Goal: Communication & Community: Share content

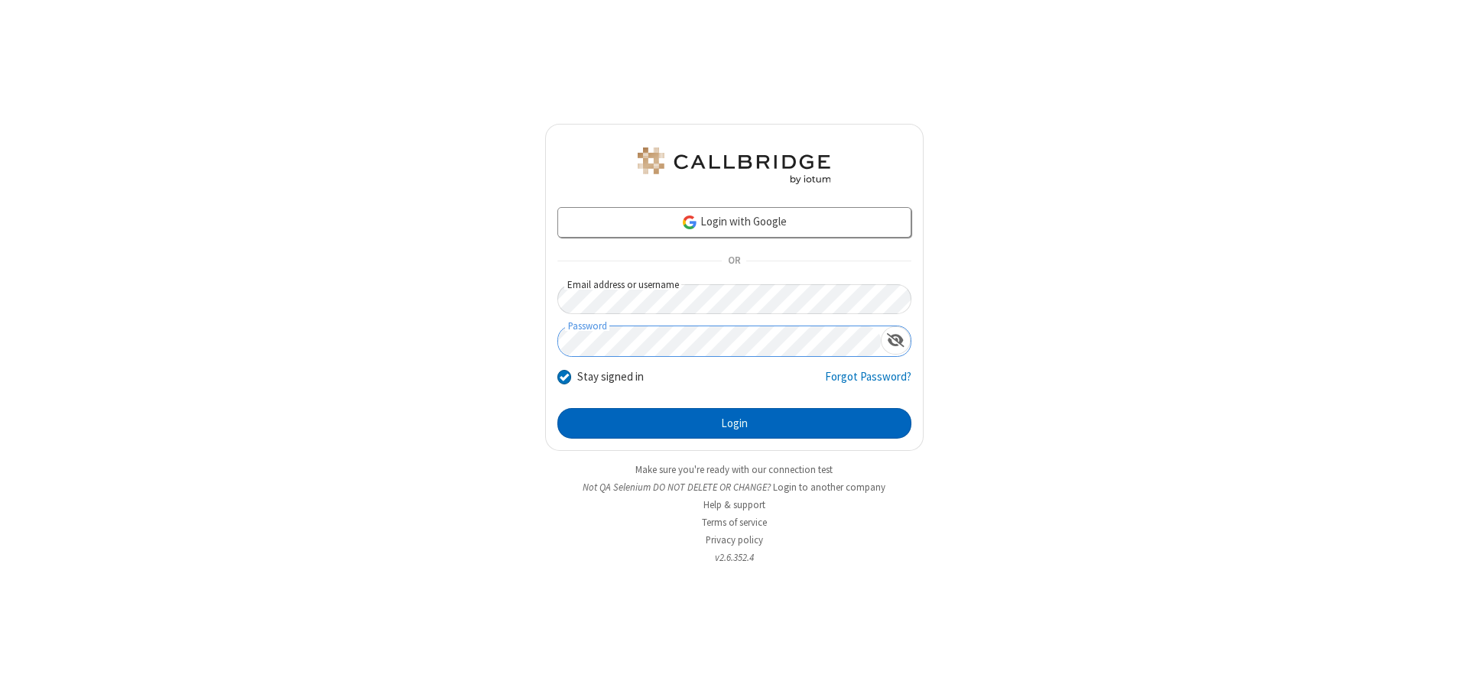
click at [734, 424] on button "Login" at bounding box center [734, 423] width 354 height 31
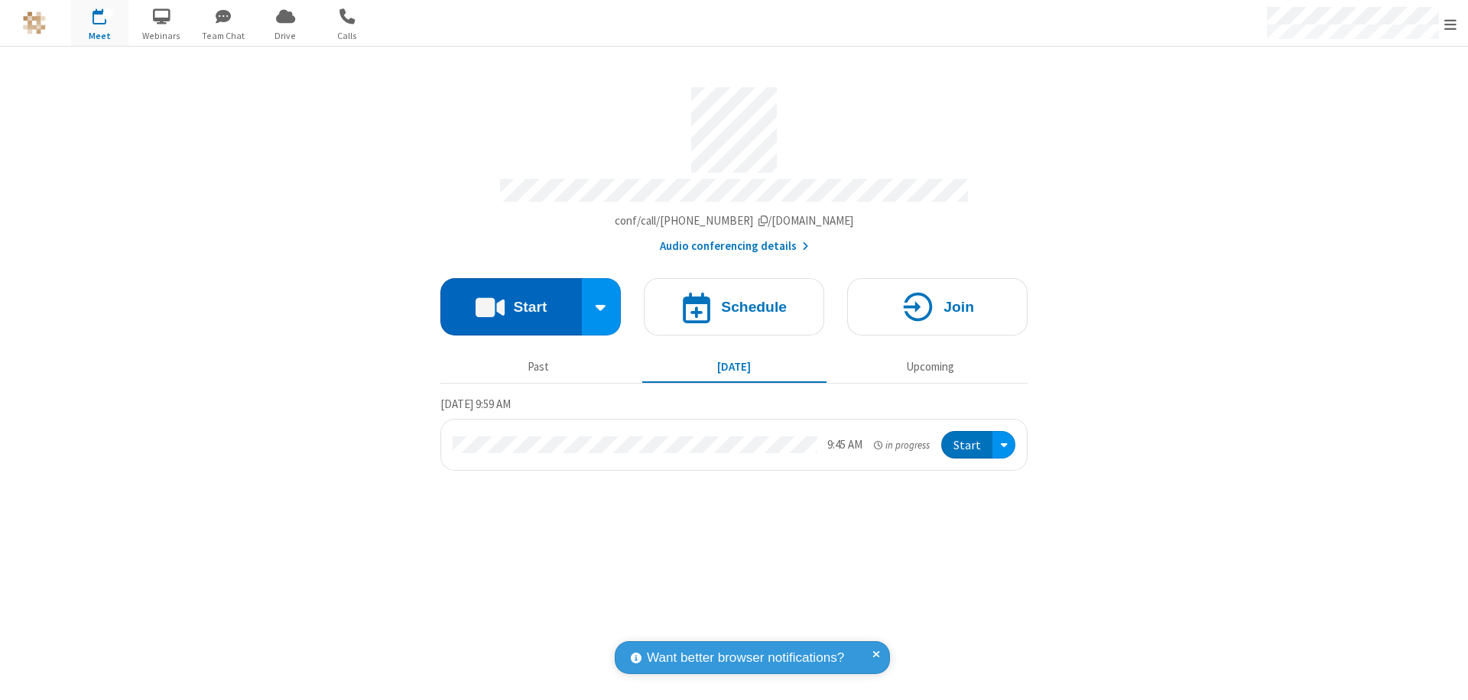
click at [511, 300] on button "Start" at bounding box center [510, 306] width 141 height 57
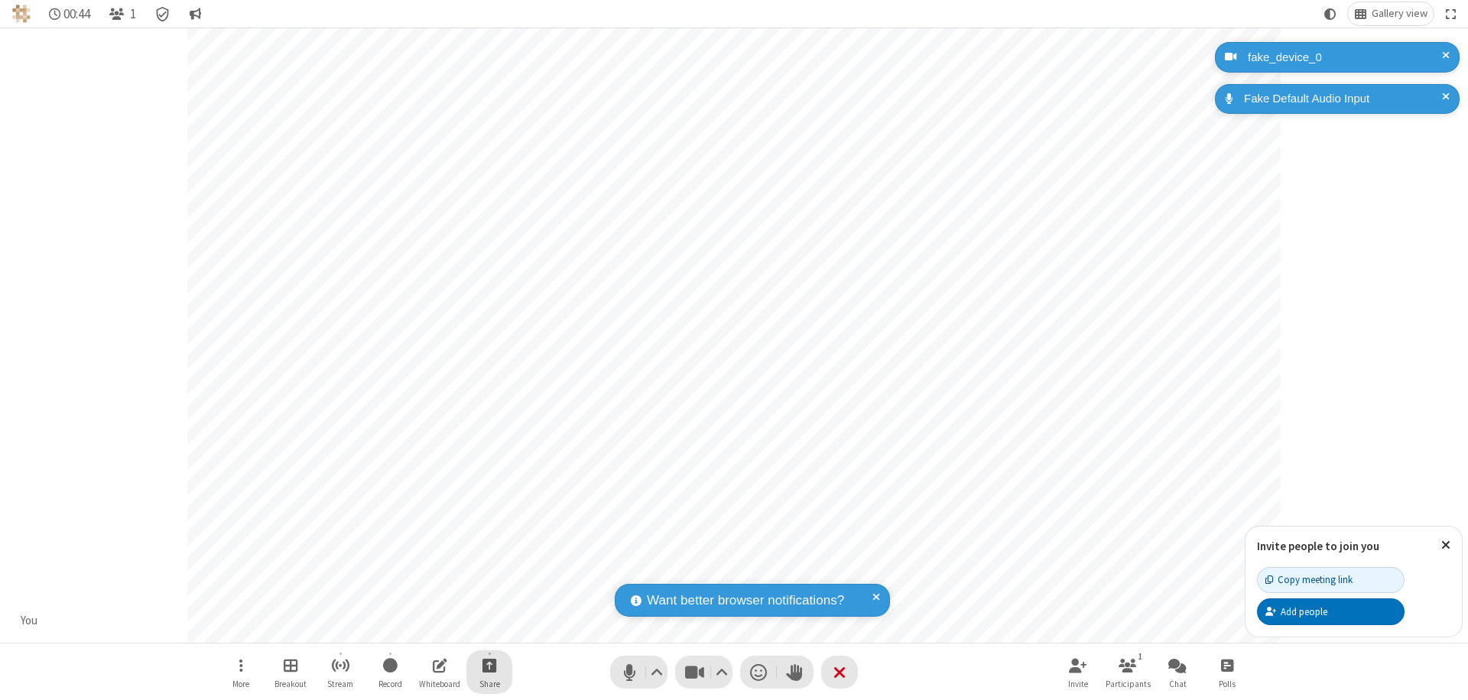
click at [489, 665] on span "Start sharing" at bounding box center [489, 665] width 15 height 19
click at [488, 572] on span "Share additional camera" at bounding box center [498, 575] width 113 height 13
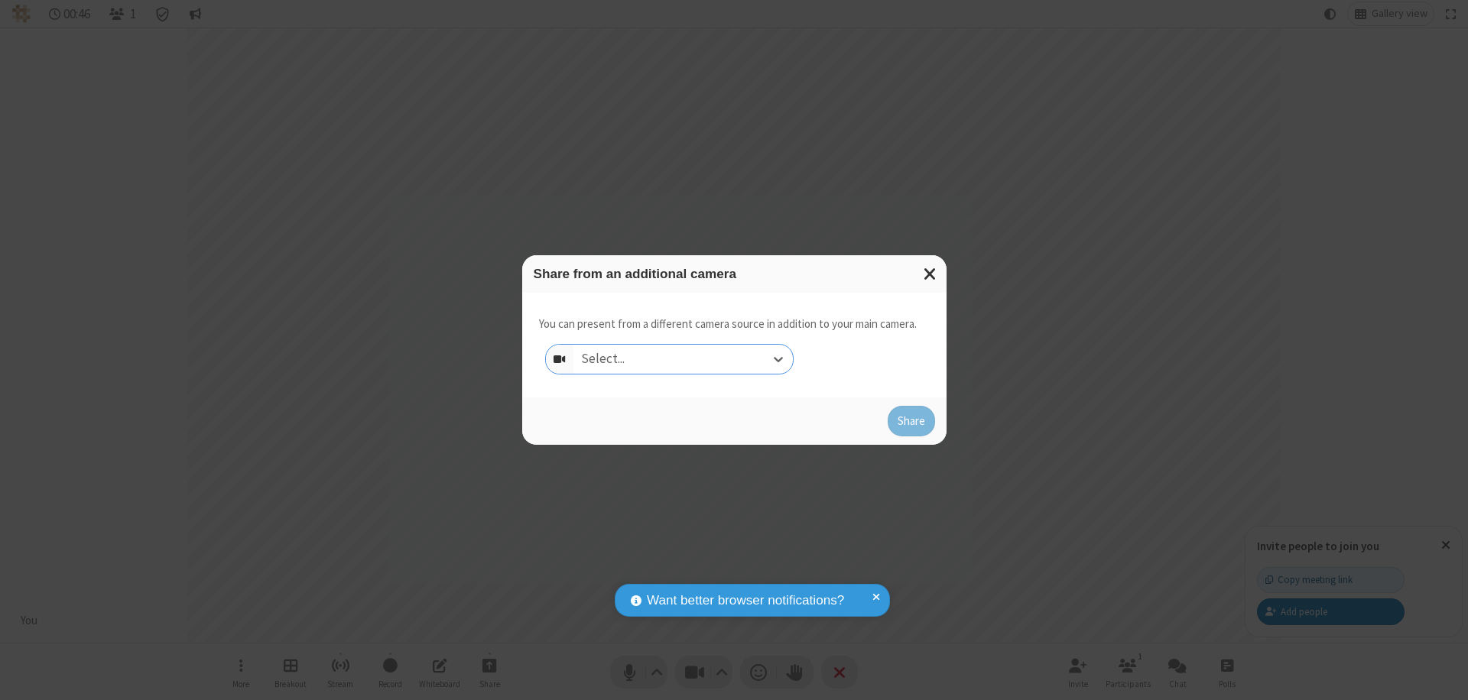
click at [683, 359] on div "Select..." at bounding box center [682, 359] width 219 height 29
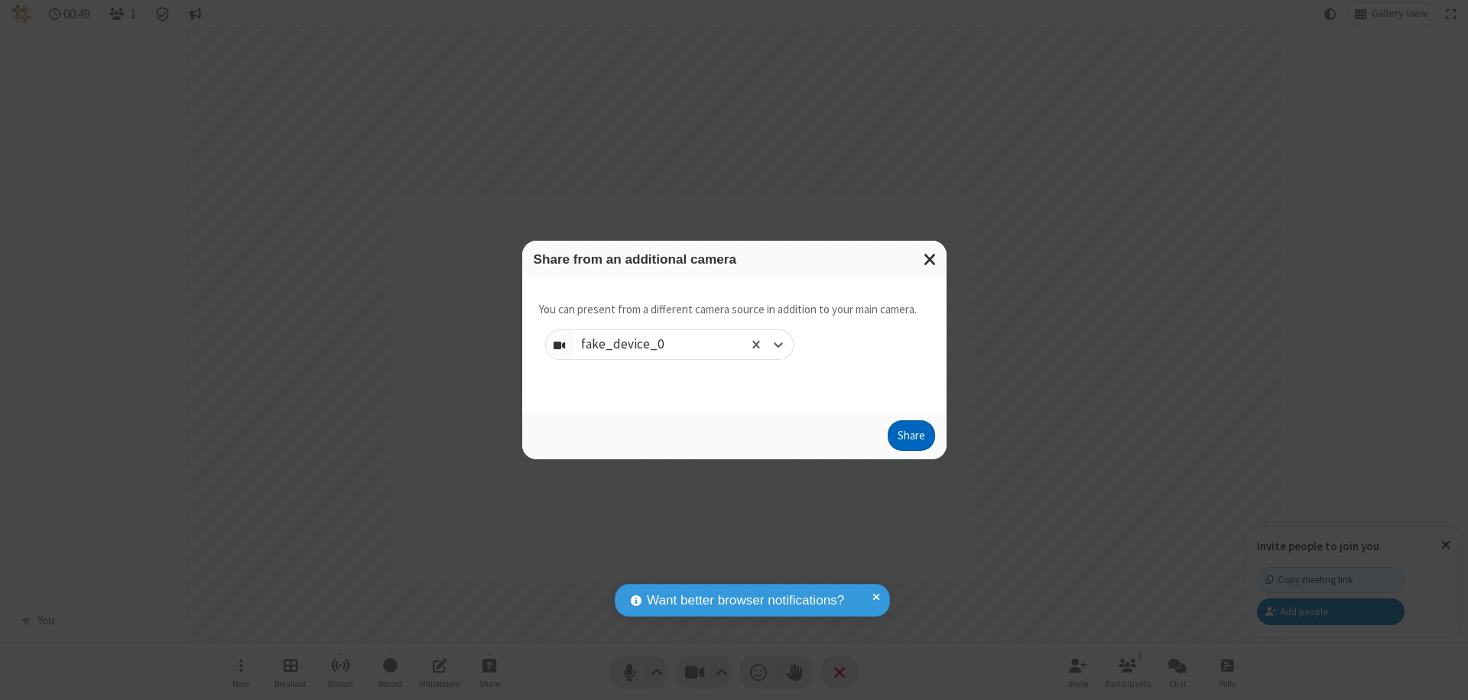
click at [910, 439] on button "Share" at bounding box center [911, 435] width 47 height 31
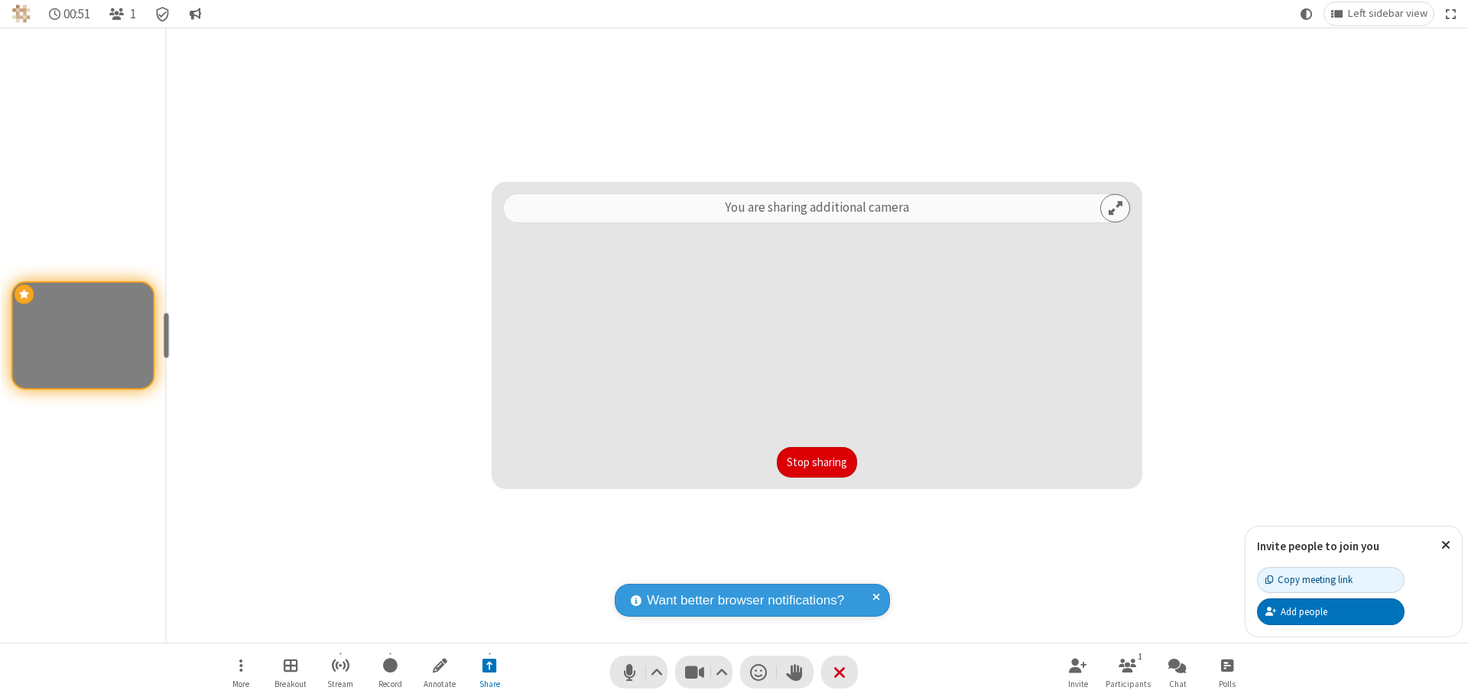
click at [816, 462] on button "Stop sharing" at bounding box center [817, 462] width 80 height 31
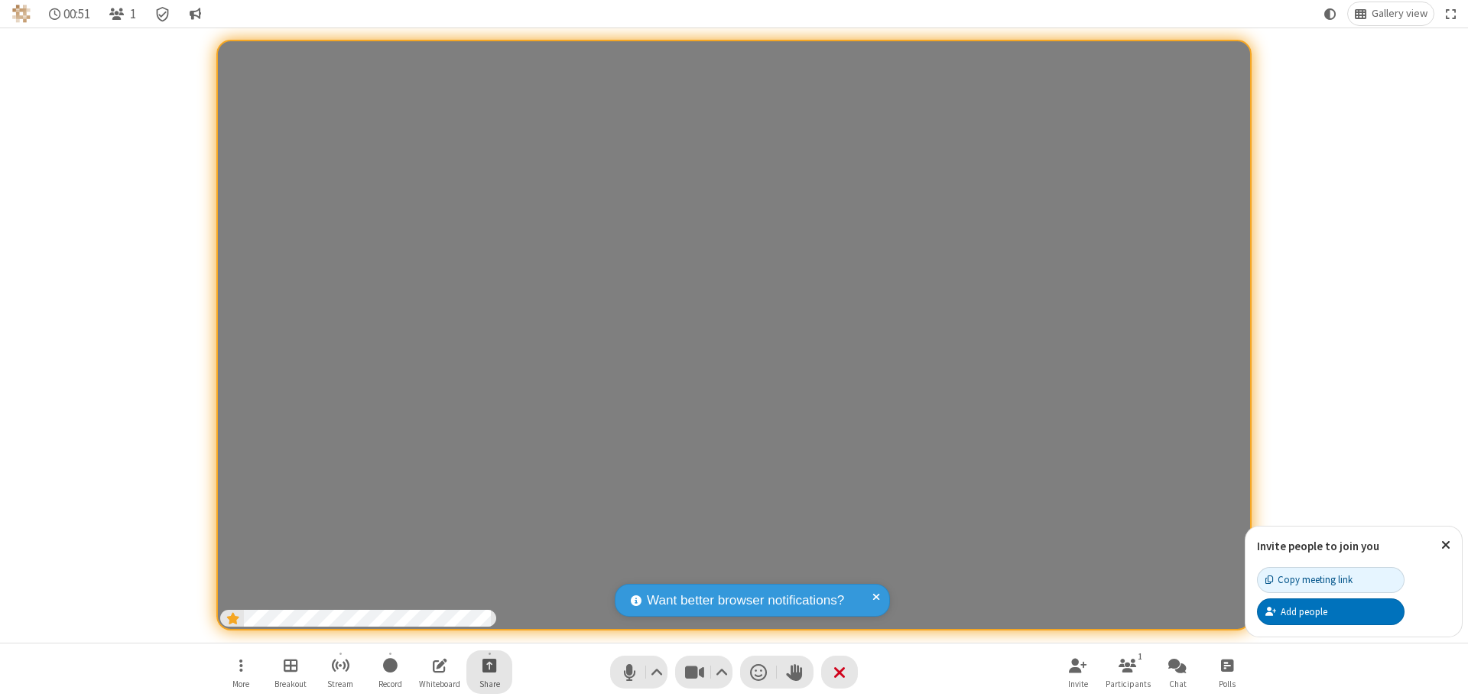
click at [489, 665] on span "Start sharing" at bounding box center [489, 665] width 15 height 19
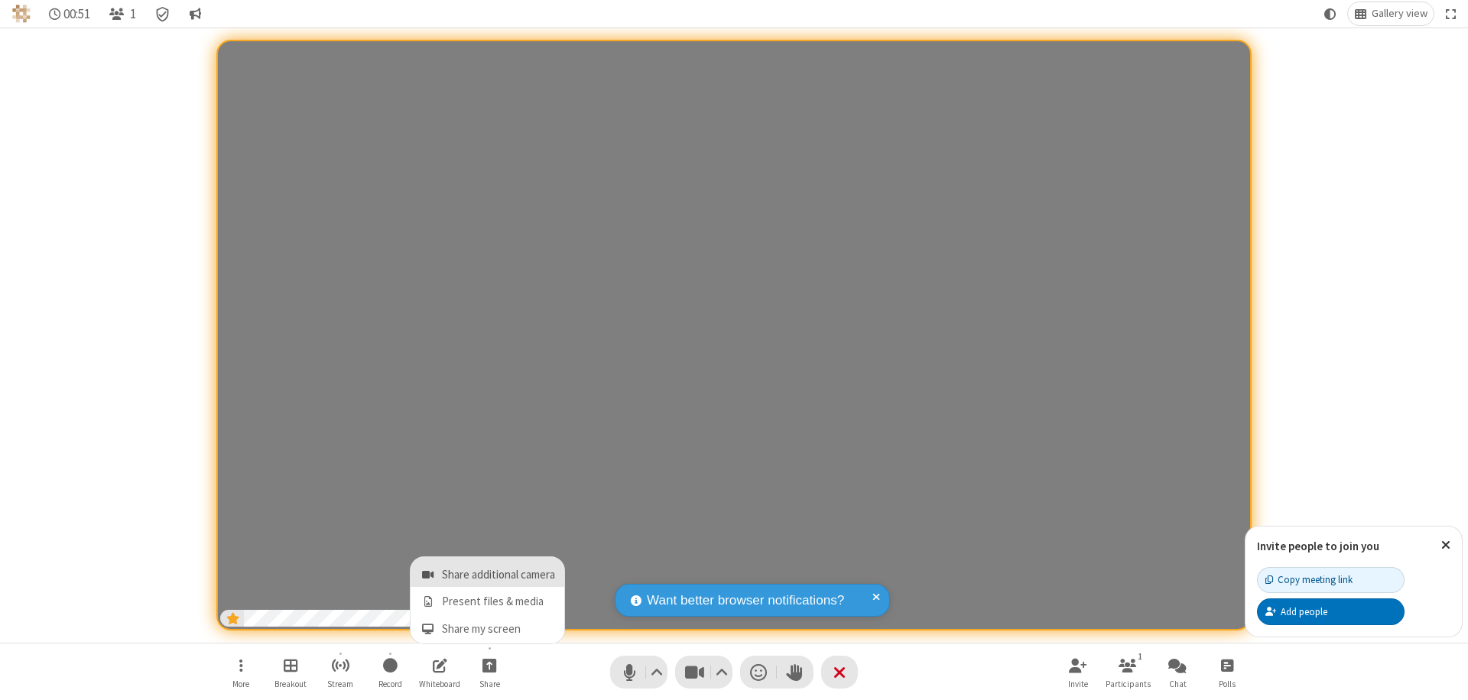
click at [488, 572] on span "Share additional camera" at bounding box center [498, 575] width 113 height 13
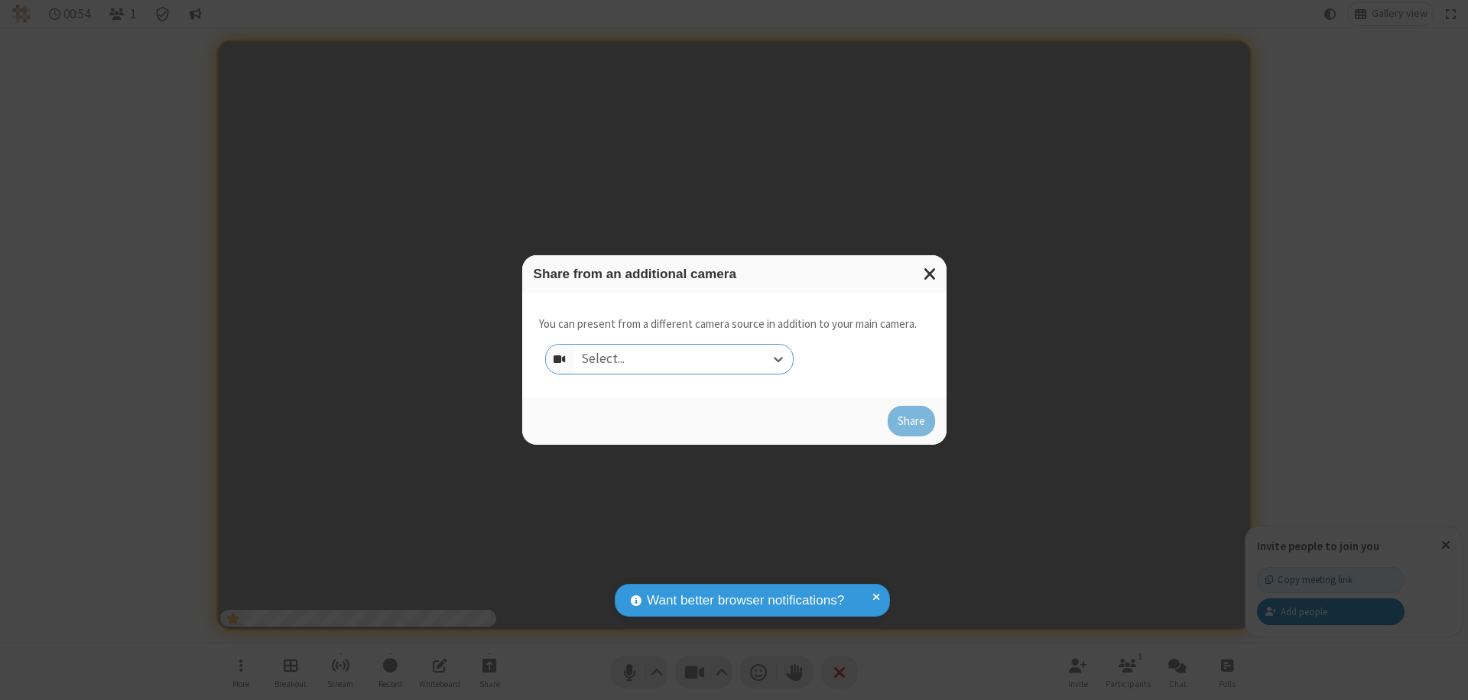
click at [683, 359] on div "Select..." at bounding box center [682, 359] width 219 height 29
